Goal: Navigation & Orientation: Find specific page/section

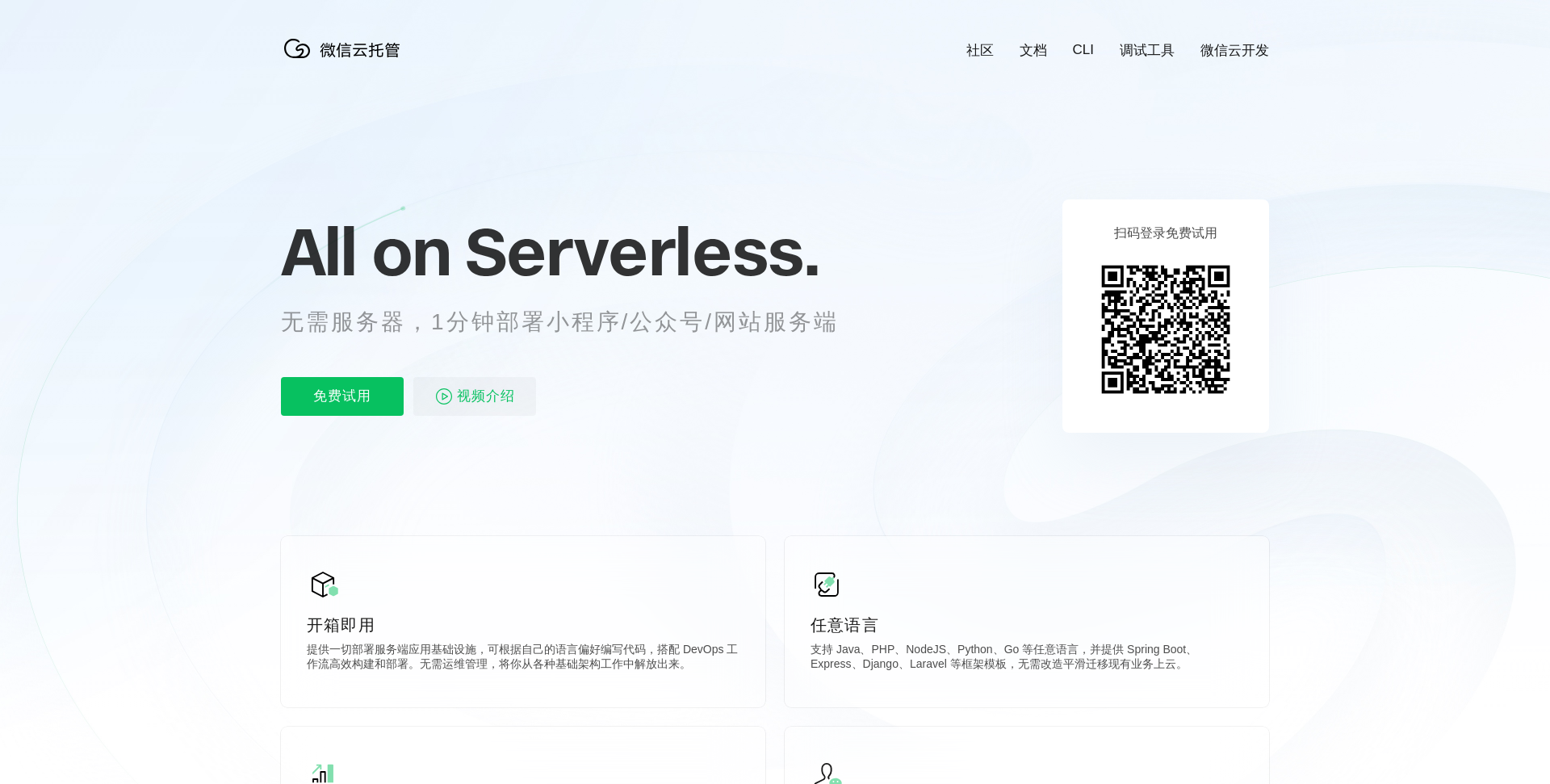
click at [1419, 291] on icon at bounding box center [775, 436] width 1550 height 872
click at [1427, 207] on icon at bounding box center [775, 436] width 1550 height 872
click at [1357, 342] on icon at bounding box center [775, 436] width 1550 height 872
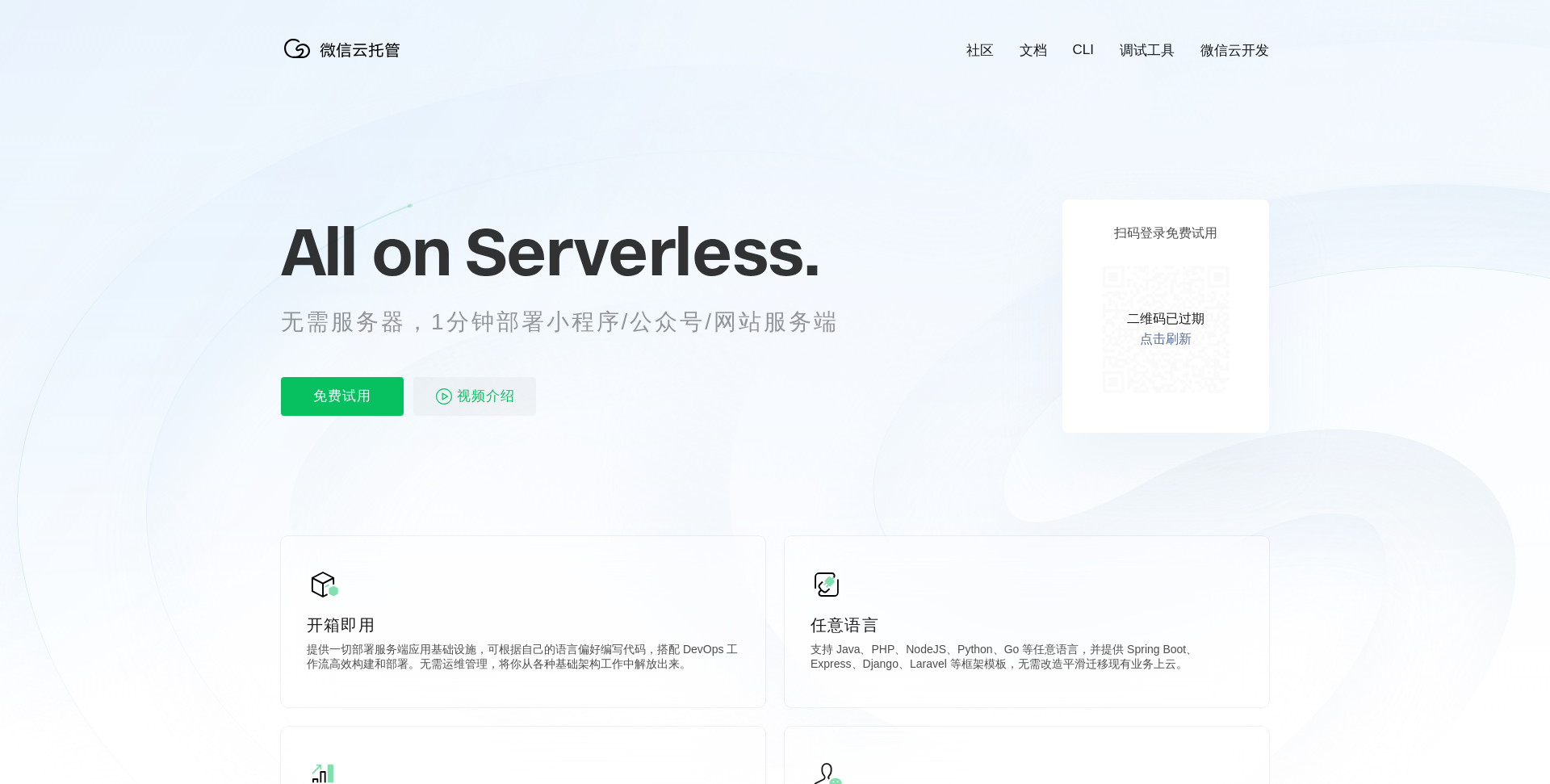
click at [1146, 340] on link "点击刷新" at bounding box center [1165, 339] width 52 height 17
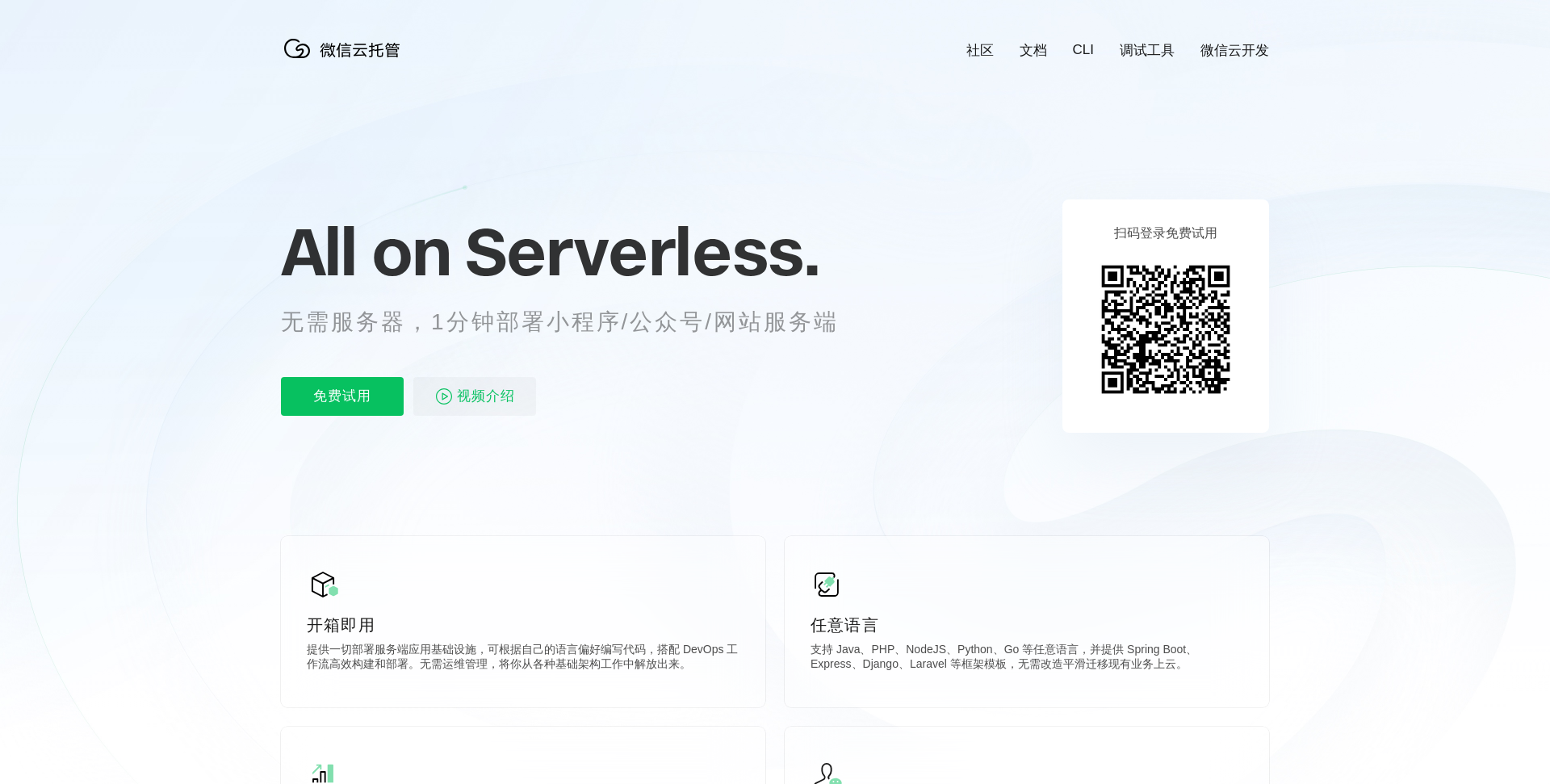
click at [705, 437] on icon at bounding box center [775, 436] width 1550 height 872
click at [1329, 472] on icon at bounding box center [775, 436] width 1550 height 872
click at [1309, 417] on icon at bounding box center [775, 436] width 1550 height 872
click at [1142, 480] on icon at bounding box center [775, 436] width 1550 height 872
click at [1141, 482] on icon at bounding box center [775, 436] width 1550 height 872
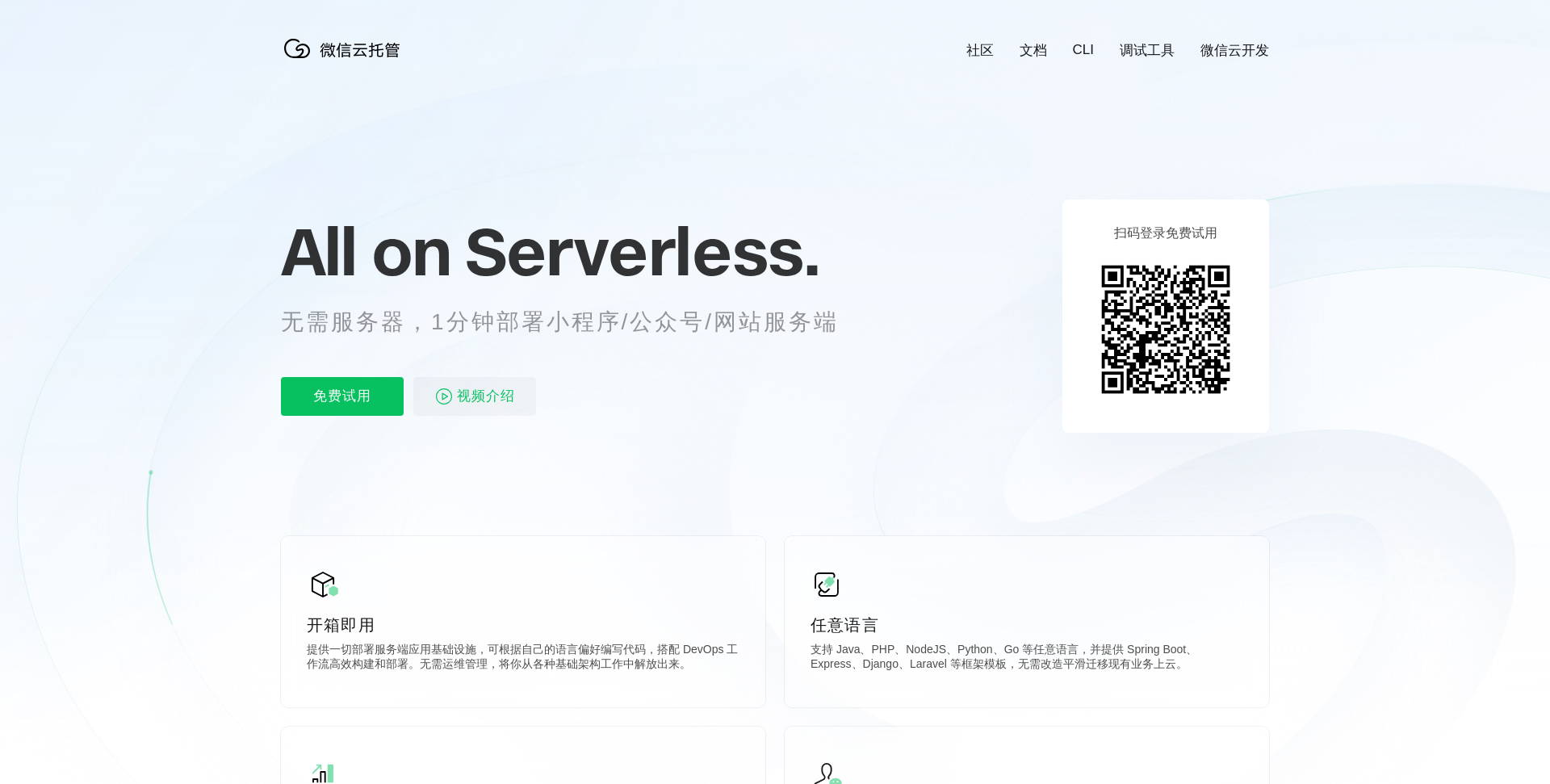
click at [780, 509] on icon at bounding box center [775, 436] width 1550 height 872
